Goal: Find specific page/section: Find specific page/section

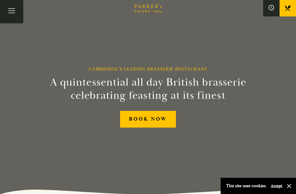
click at [13, 12] on button "Toggle navigation" at bounding box center [11, 11] width 23 height 23
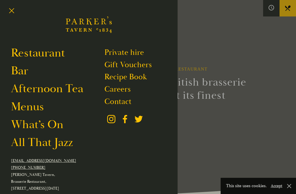
click at [39, 108] on link "Menus" at bounding box center [27, 106] width 33 height 15
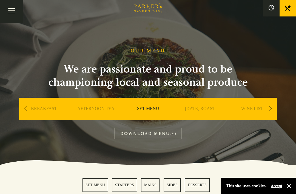
click at [203, 109] on link "[DATE] ROAST" at bounding box center [200, 117] width 30 height 22
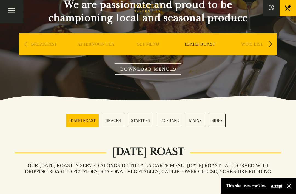
scroll to position [65, 0]
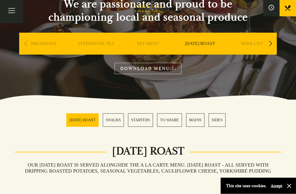
click at [288, 188] on button "button" at bounding box center [288, 185] width 5 height 5
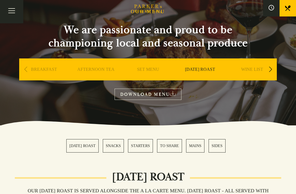
scroll to position [0, 0]
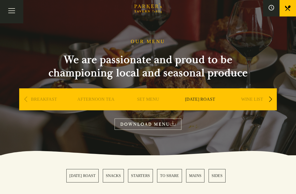
click at [86, 173] on link "SUNDAY ROAST" at bounding box center [82, 175] width 32 height 13
